Goal: Transaction & Acquisition: Obtain resource

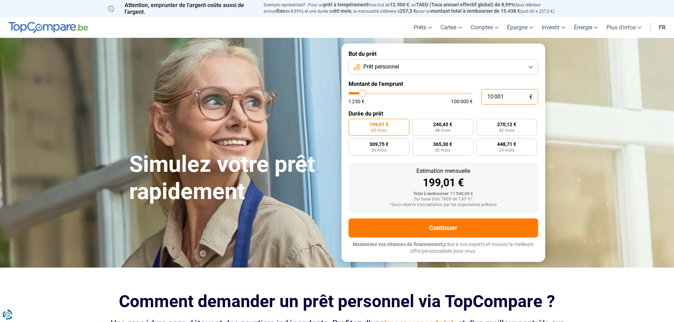
click at [507, 99] on input "10 001" at bounding box center [509, 97] width 57 height 16
type input "2"
type input "1250"
type input "20"
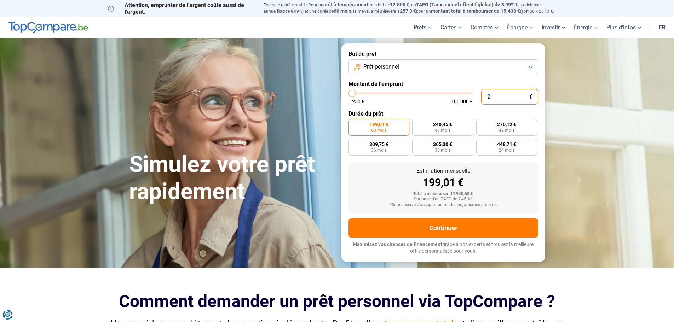
type input "1250"
type input "200"
type input "1250"
type input "2 000"
type input "2000"
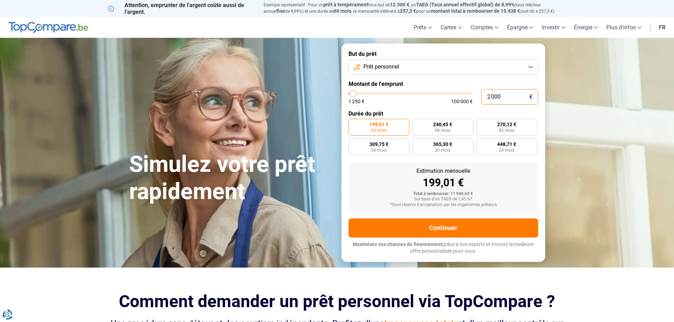
type input "20 000"
type input "20000"
type input "20 000"
radio input "false"
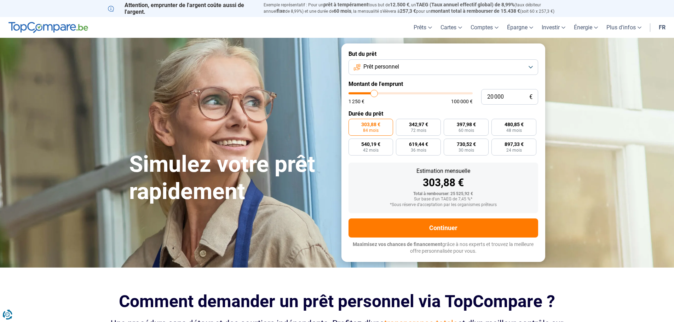
click at [525, 179] on div "303,88 €" at bounding box center [443, 183] width 178 height 11
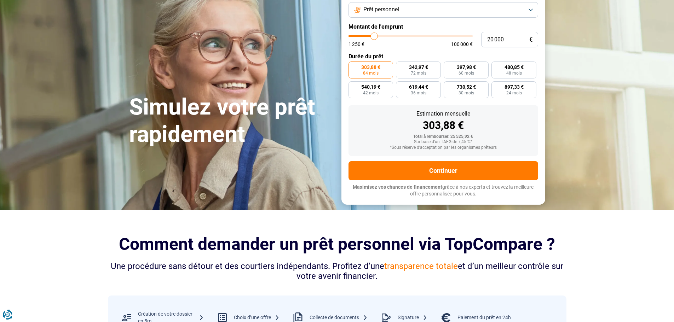
scroll to position [248, 0]
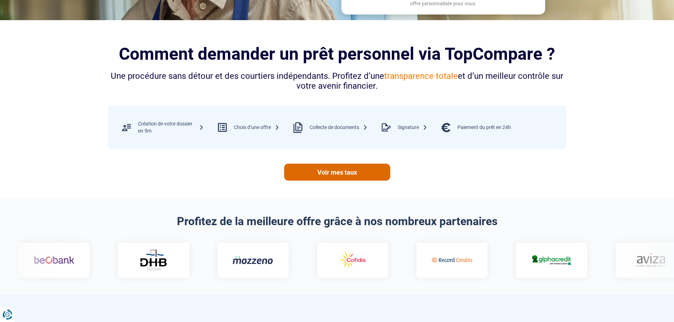
click at [337, 171] on link "Voir mes taux" at bounding box center [337, 172] width 106 height 17
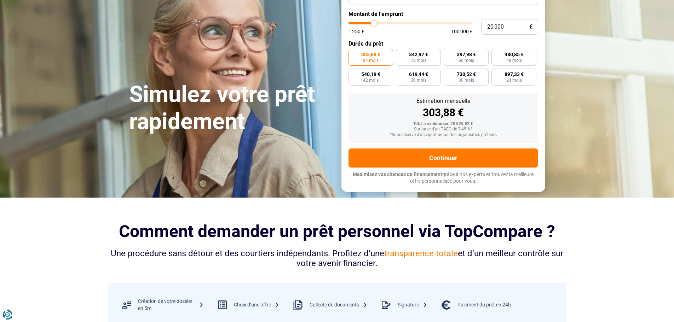
scroll to position [0, 0]
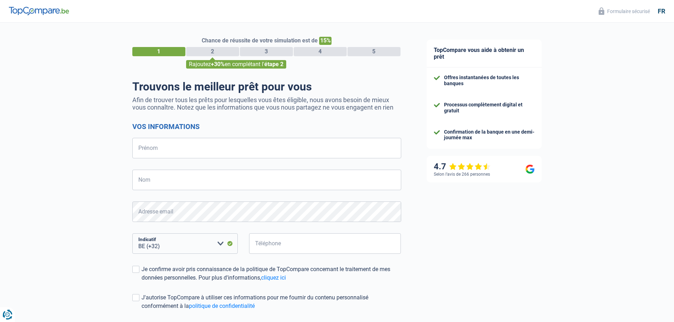
select select "32"
